Goal: Check status: Check status

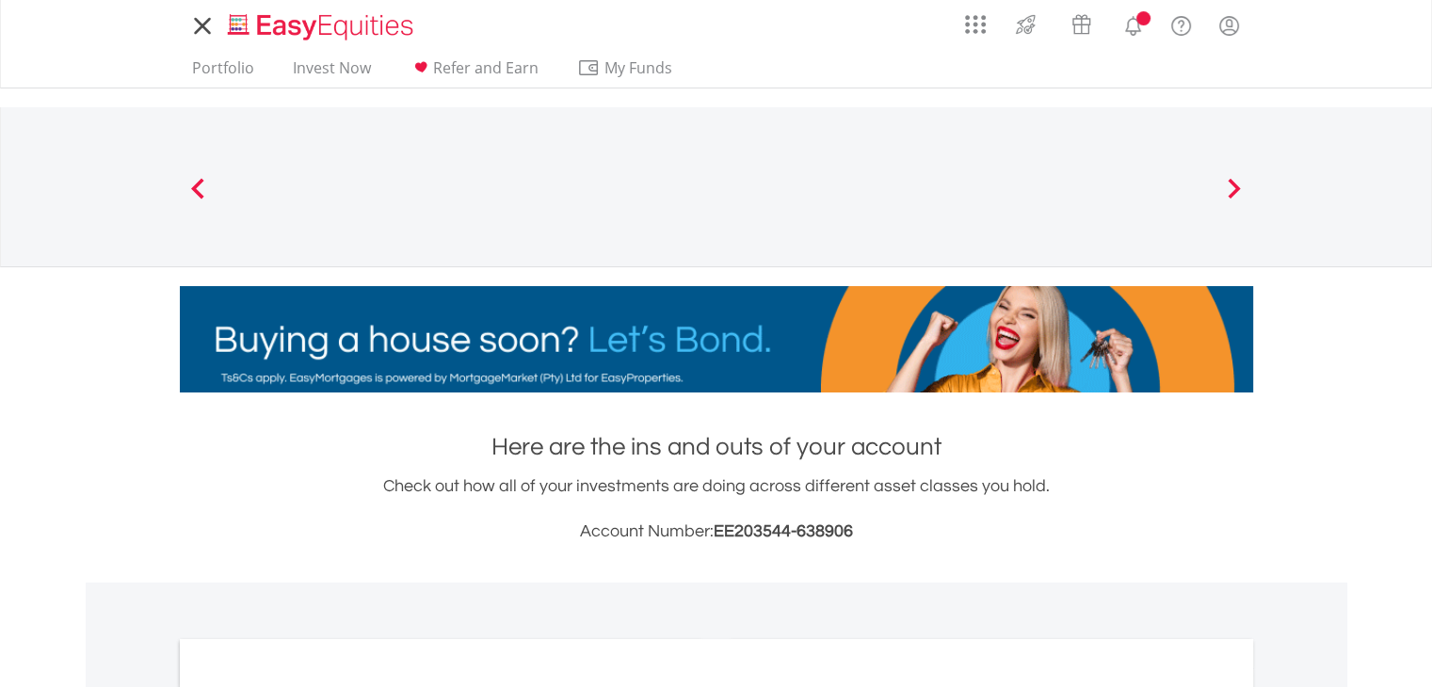
click at [1147, 30] on link "Notifications" at bounding box center [1133, 24] width 48 height 38
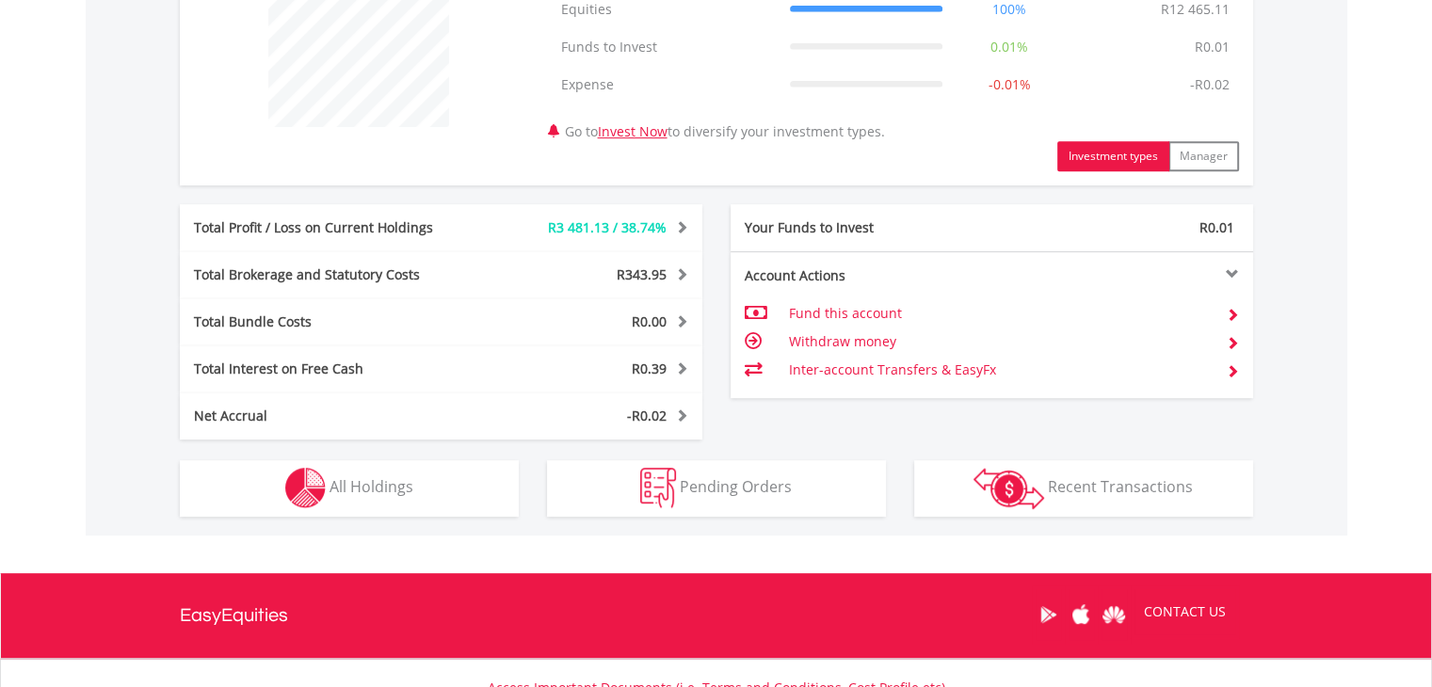
scroll to position [941, 0]
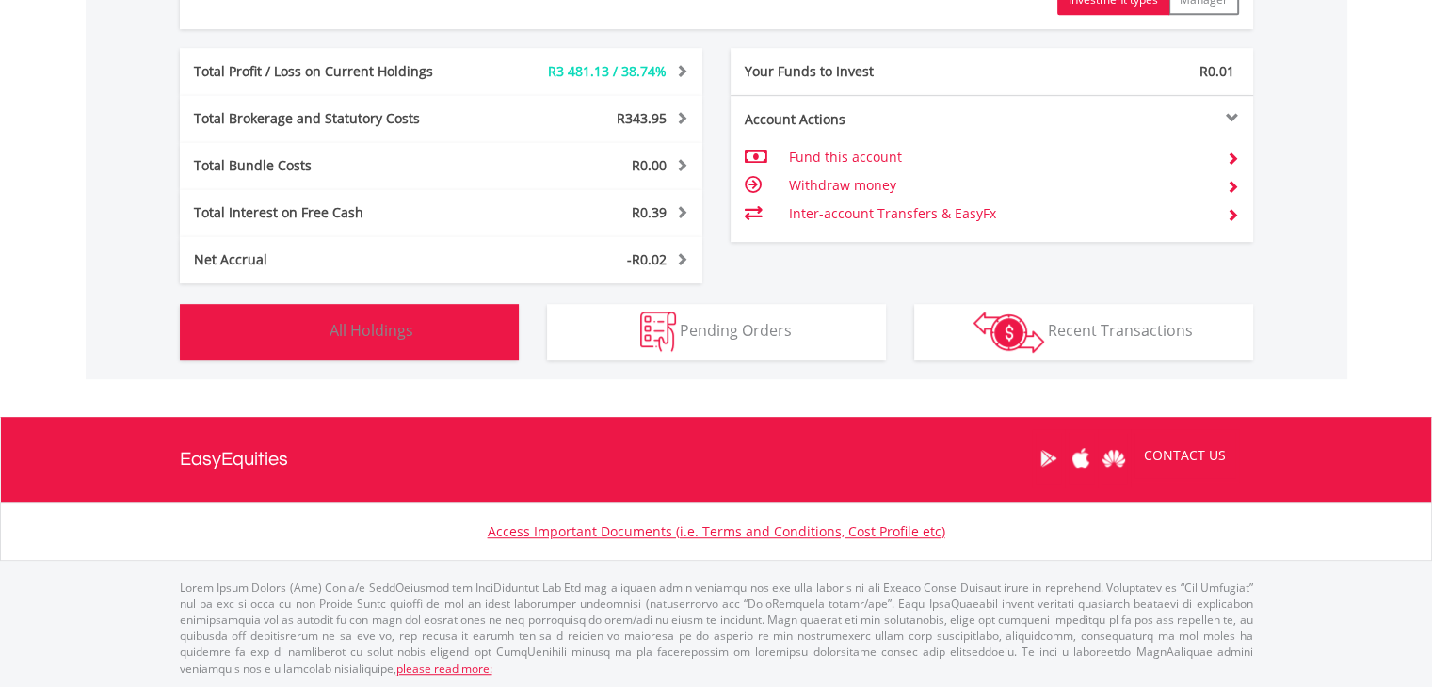
click at [407, 340] on button "Holdings All Holdings" at bounding box center [349, 332] width 339 height 56
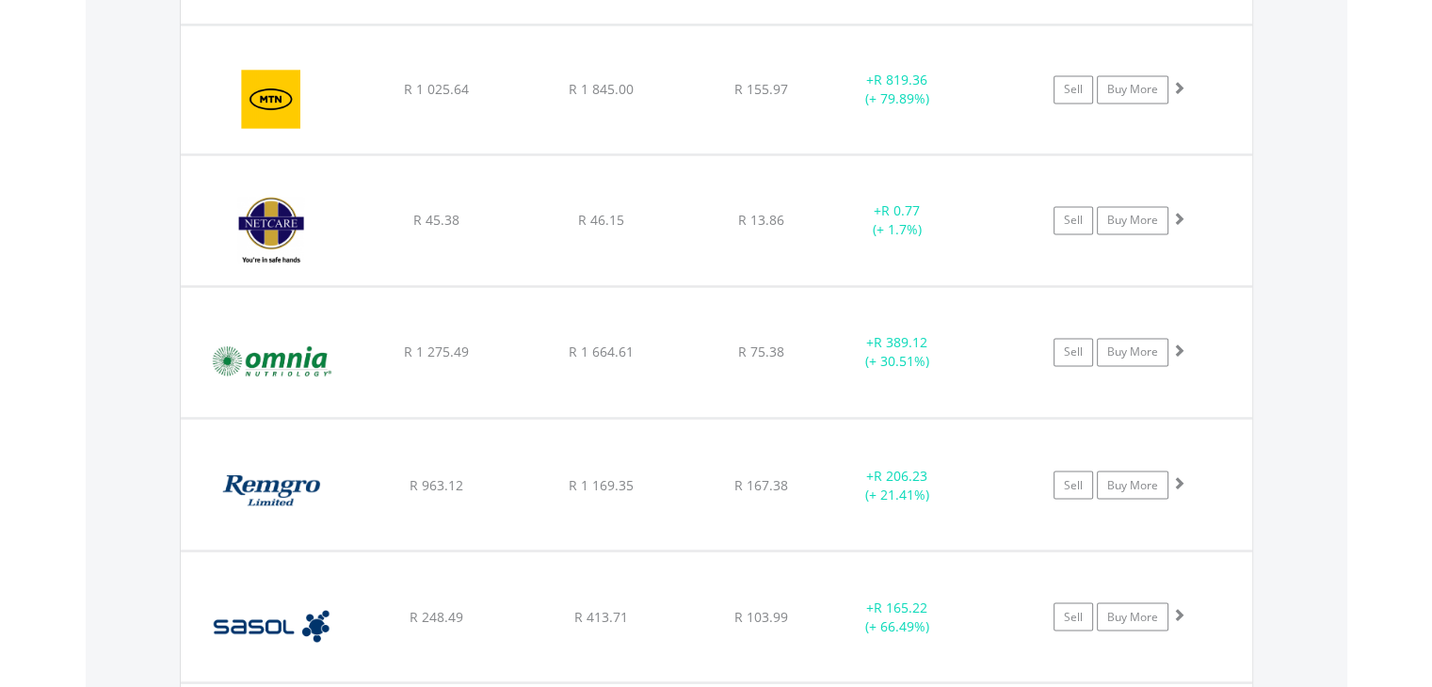
scroll to position [3146, 0]
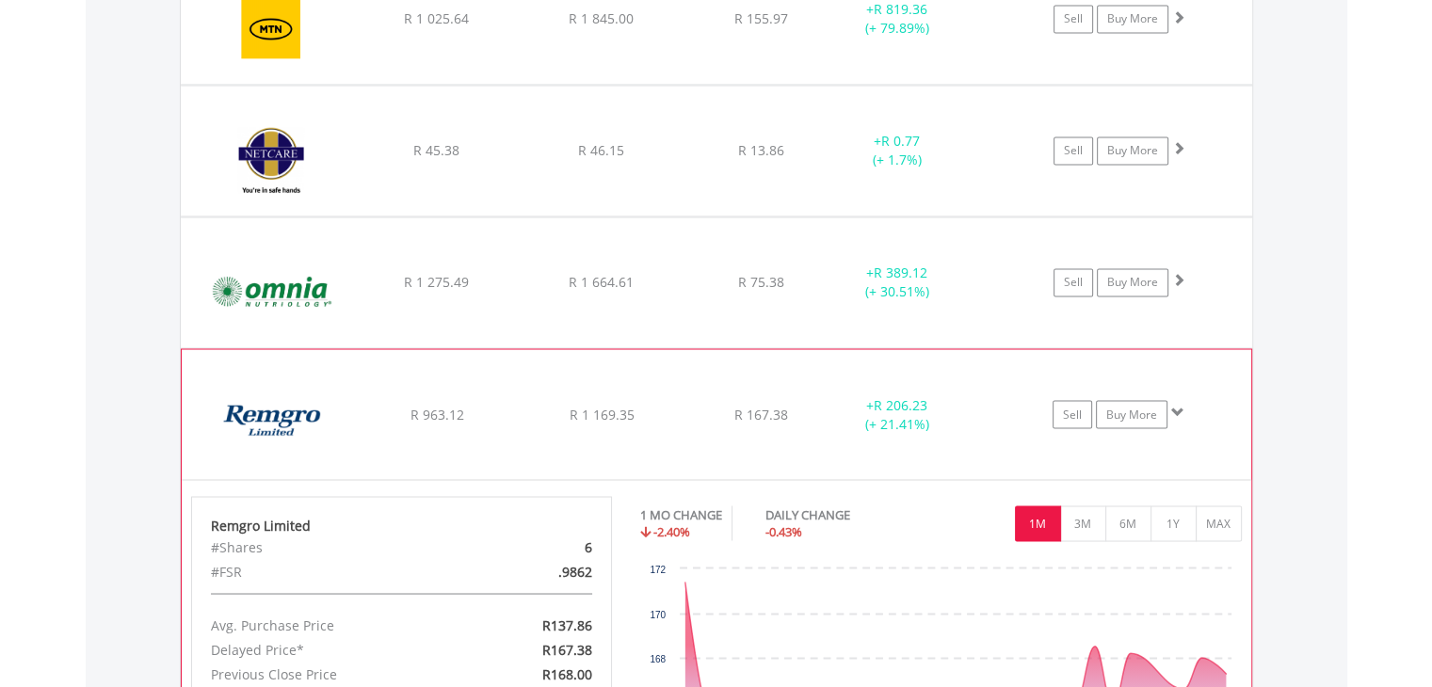
scroll to position [3334, 0]
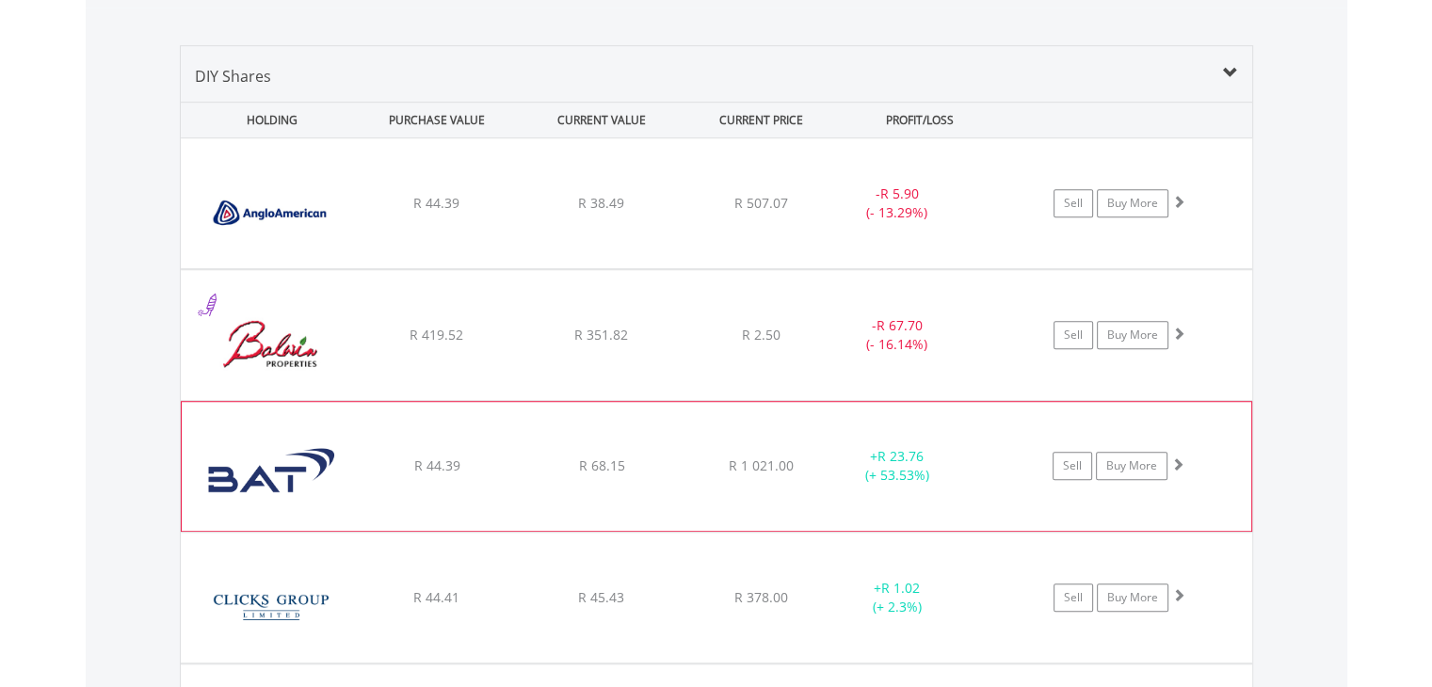
scroll to position [1263, 0]
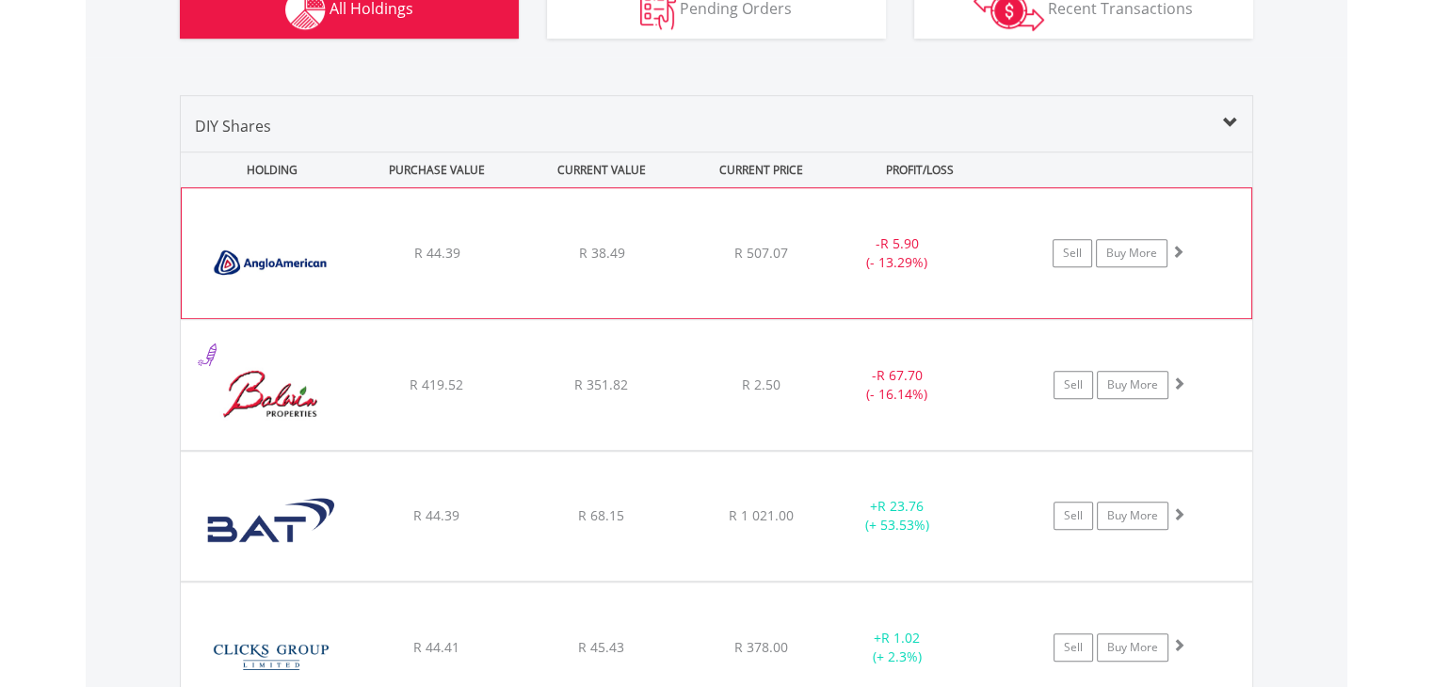
click at [641, 297] on div "﻿ Anglo American PLC R 44.39 R 38.49 R 507.07 - R 5.90 (- 13.29%) Sell Buy More" at bounding box center [716, 253] width 1069 height 130
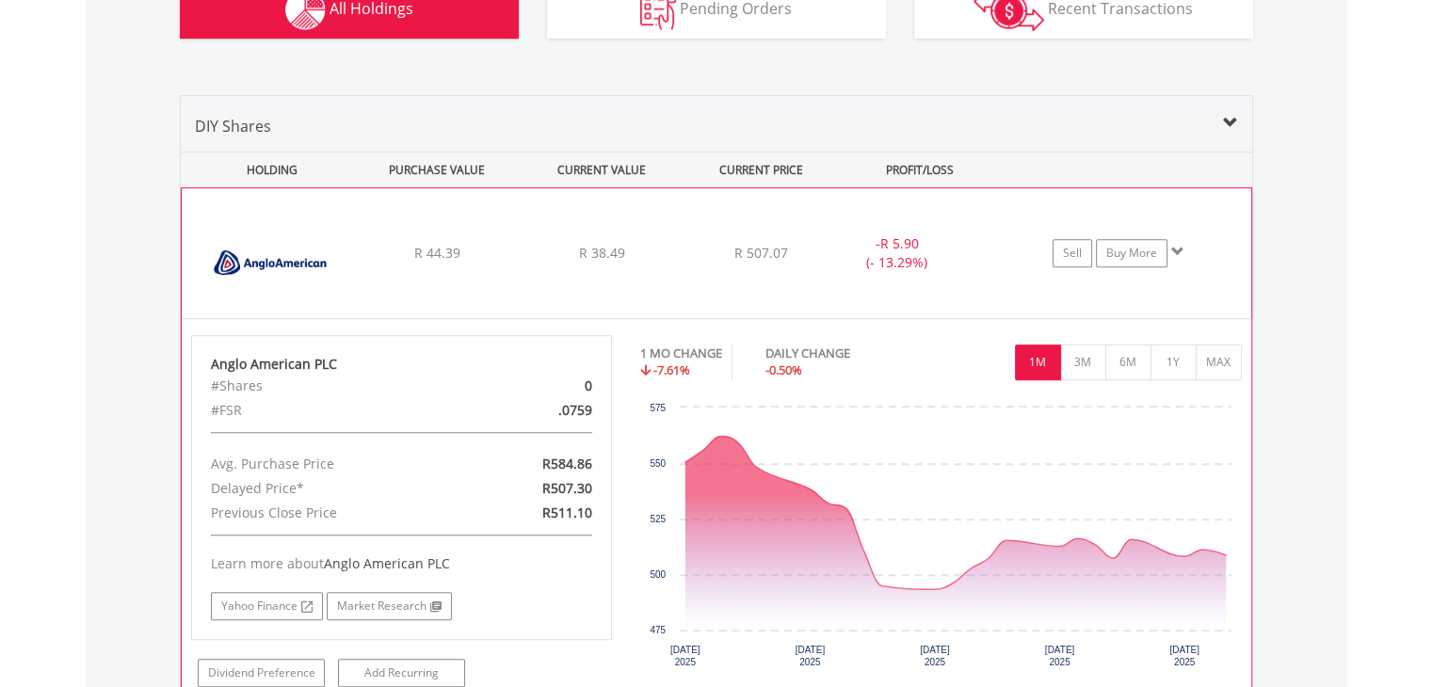
click at [614, 258] on span "R 38.49" at bounding box center [601, 253] width 46 height 18
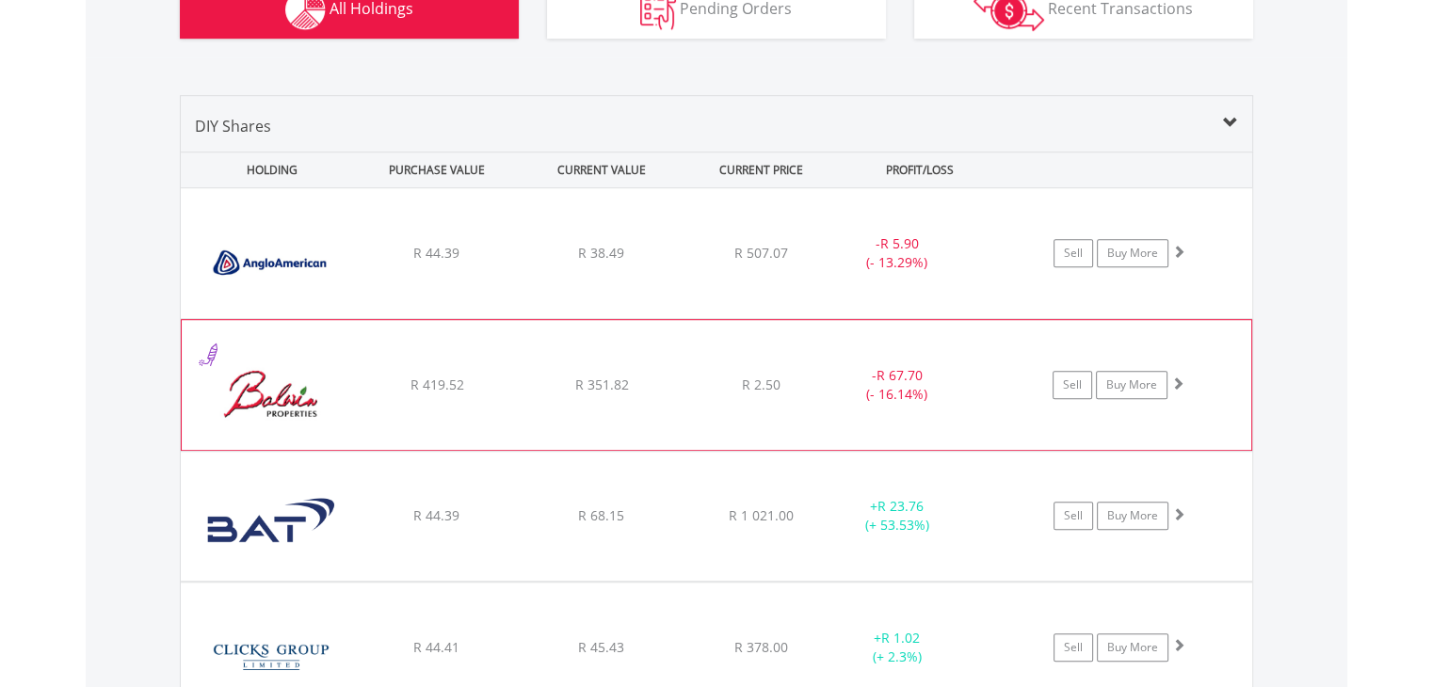
click at [636, 318] on div "﻿ [PERSON_NAME] Properties Limited R 419.52 R 351.82 R 2.50 - R 67.70 (- 16.14%…" at bounding box center [716, 253] width 1071 height 130
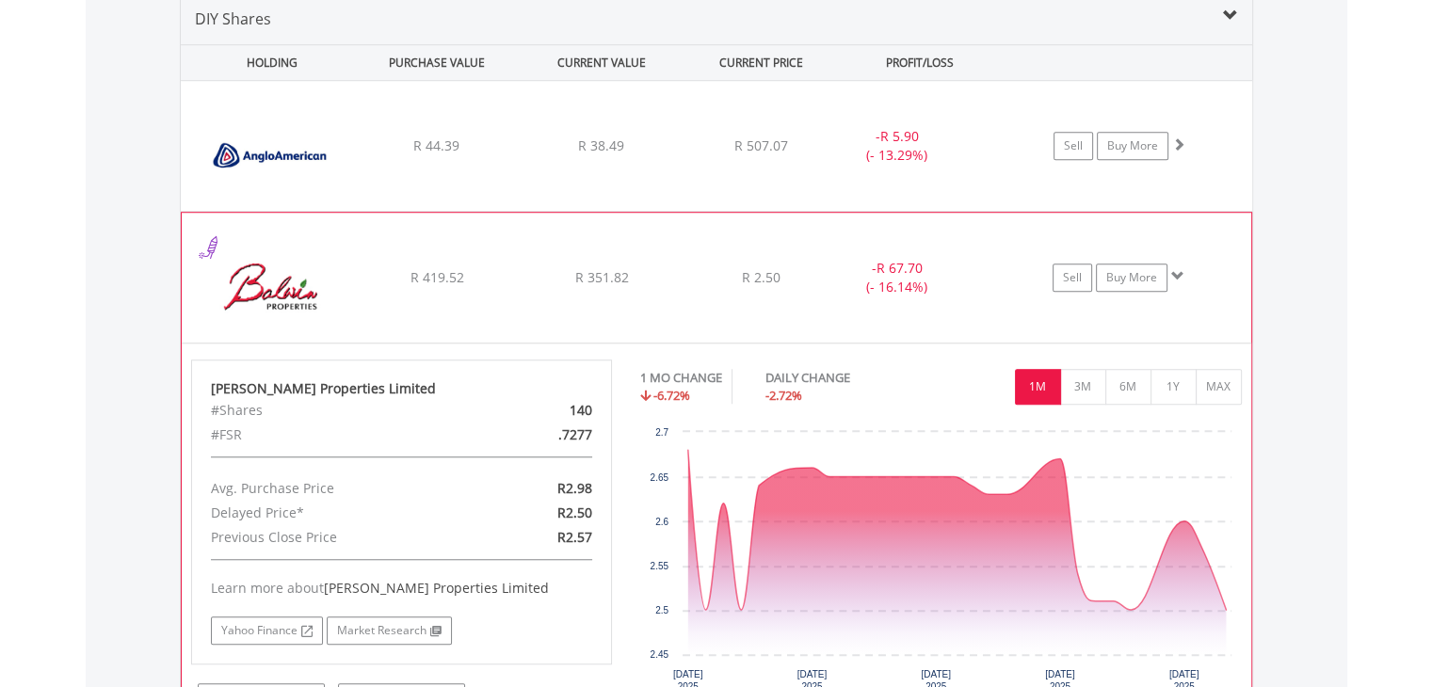
scroll to position [1452, 0]
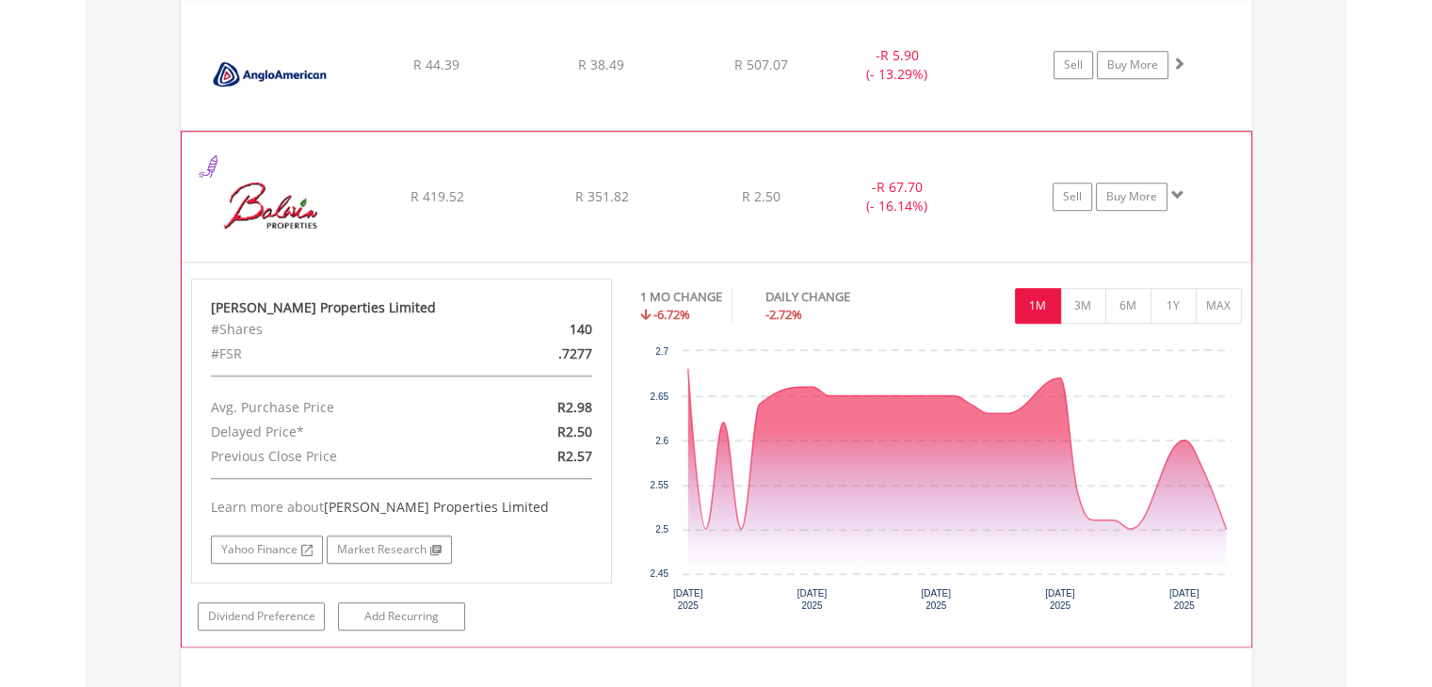
click at [815, 130] on div "﻿ [PERSON_NAME] Properties Limited R 419.52 R 351.82 R 2.50 - R 67.70 (- 16.14%…" at bounding box center [716, 65] width 1071 height 130
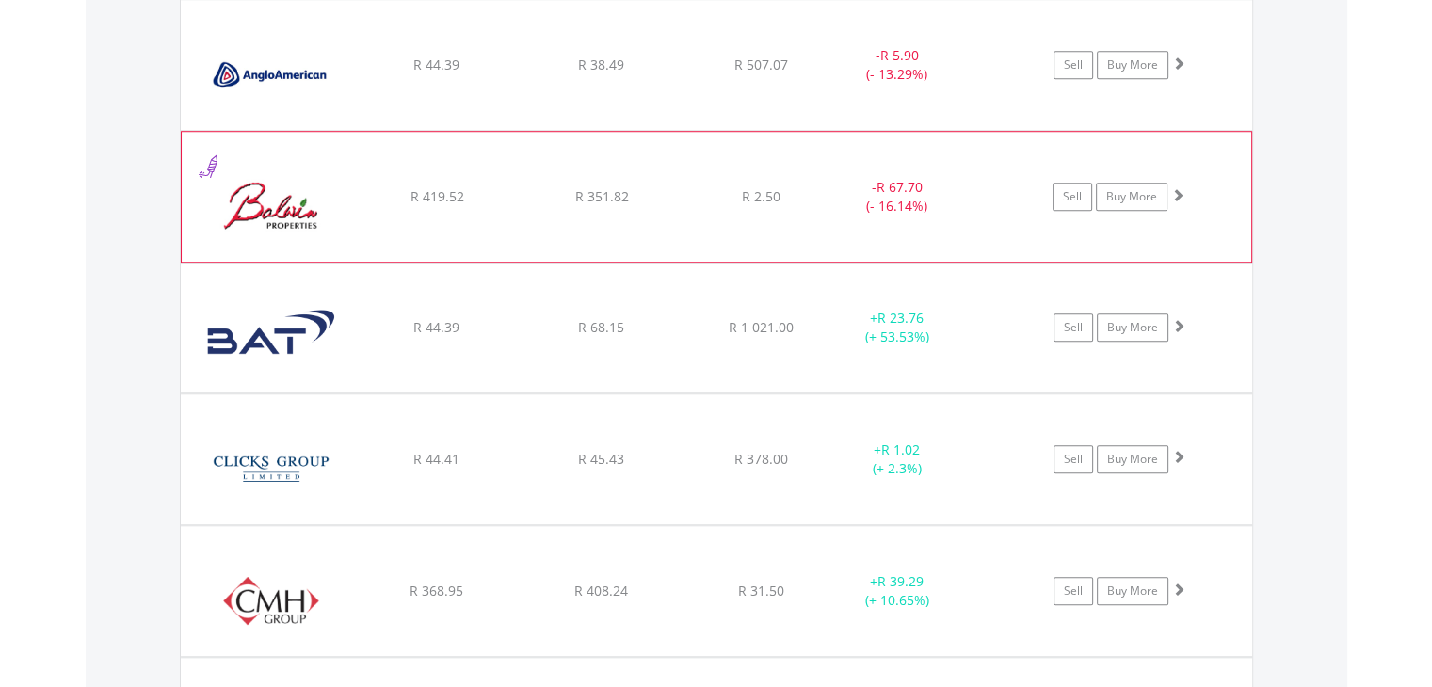
click at [815, 130] on div "﻿ [PERSON_NAME] Properties Limited R 419.52 R 351.82 R 2.50 - R 67.70 (- 16.14%…" at bounding box center [716, 65] width 1071 height 130
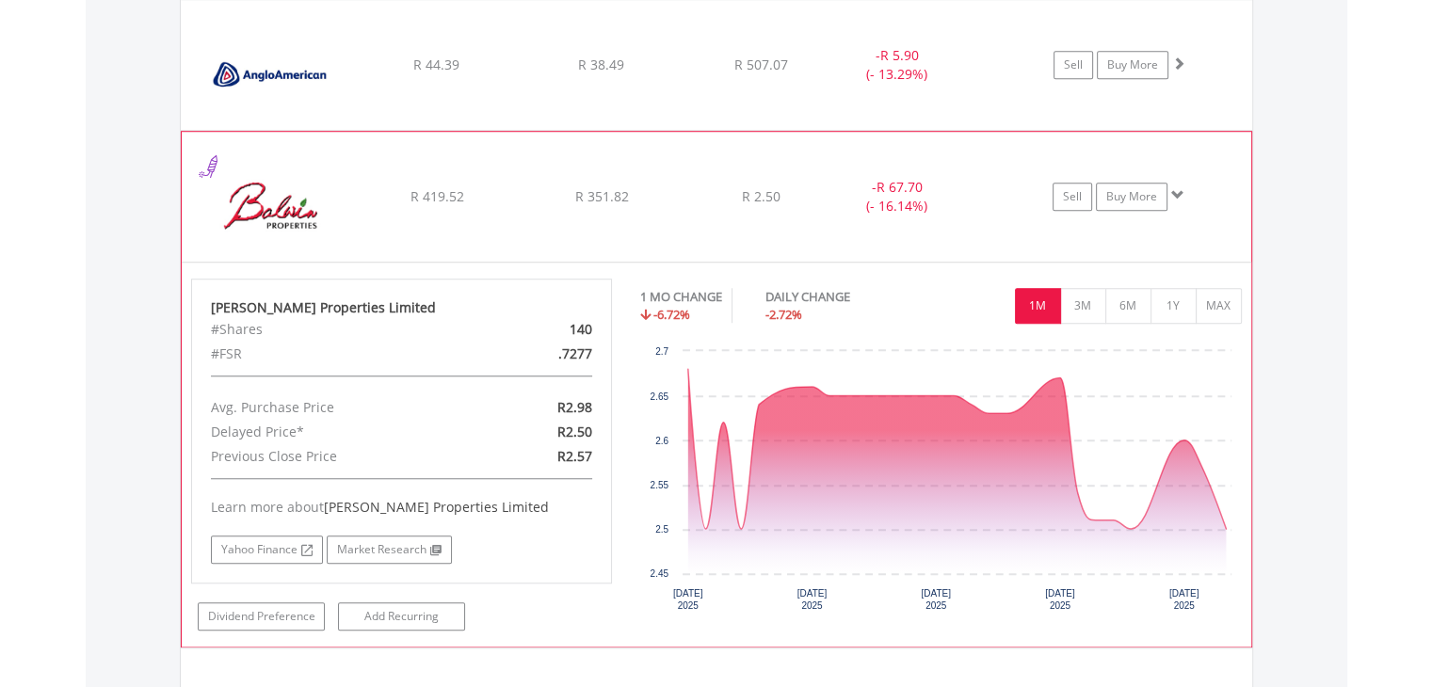
click at [815, 130] on div "﻿ [PERSON_NAME] Properties Limited R 419.52 R 351.82 R 2.50 - R 67.70 (- 16.14%…" at bounding box center [716, 65] width 1071 height 130
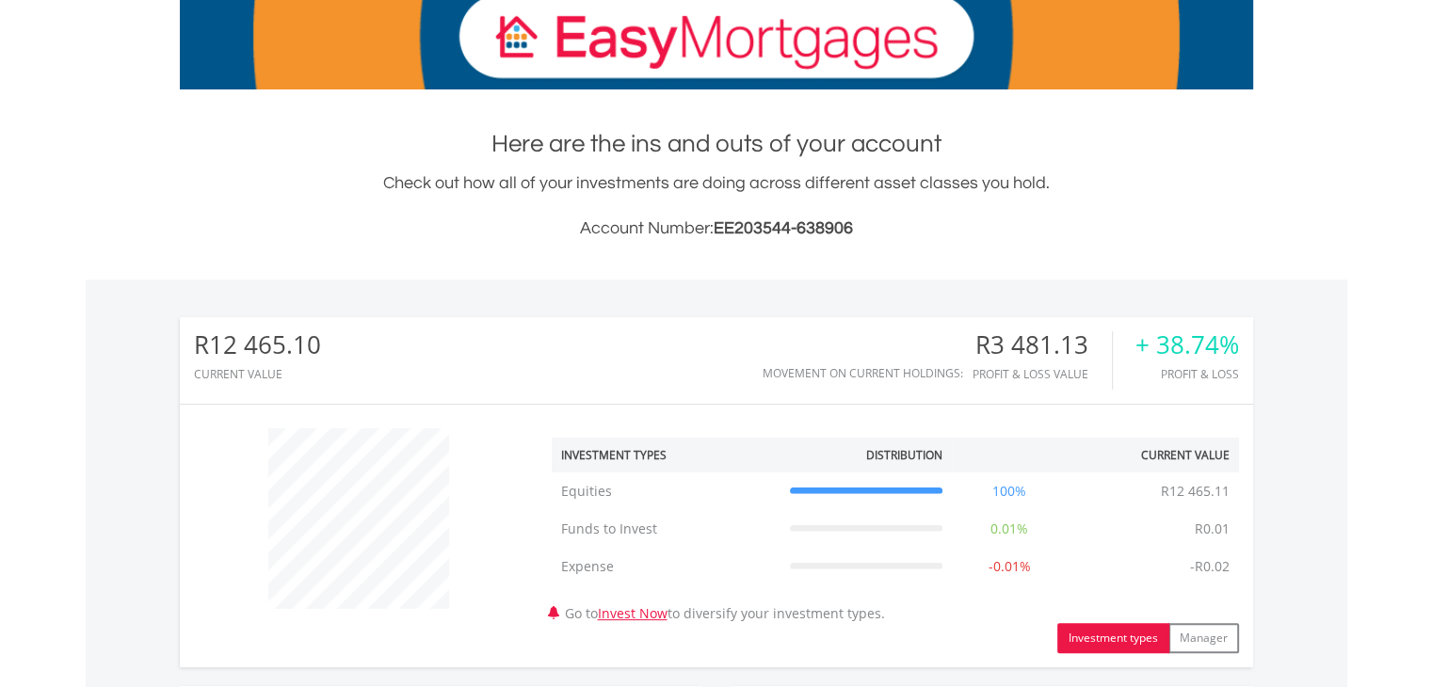
scroll to position [40, 0]
